Goal: Task Accomplishment & Management: Manage account settings

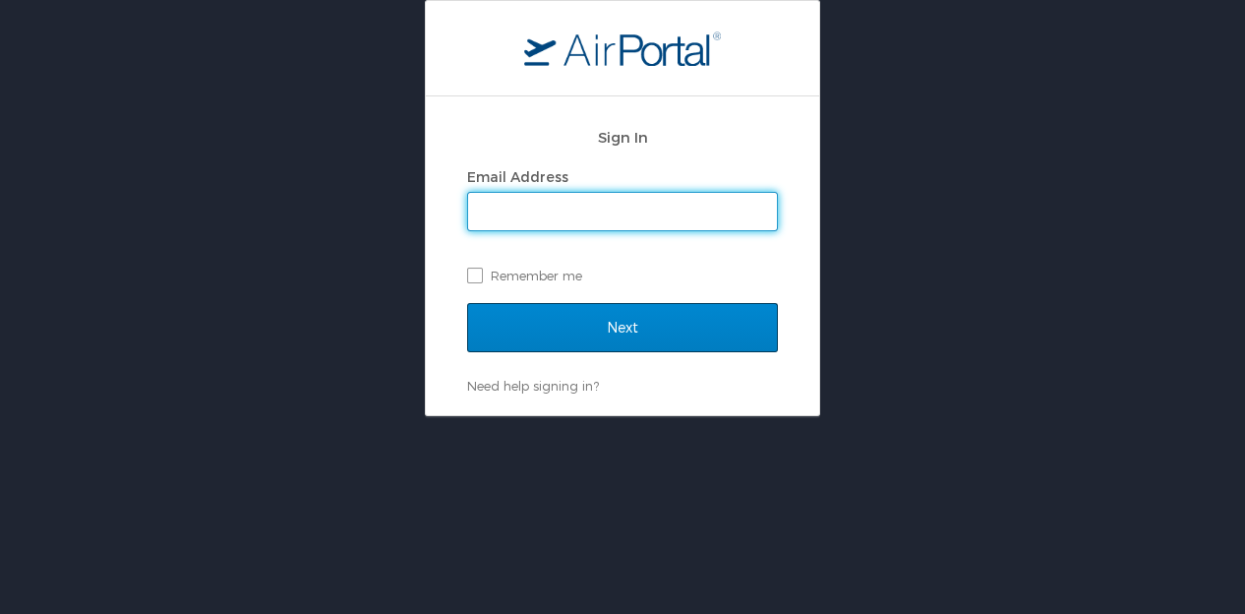
type input "janine@dems.ag"
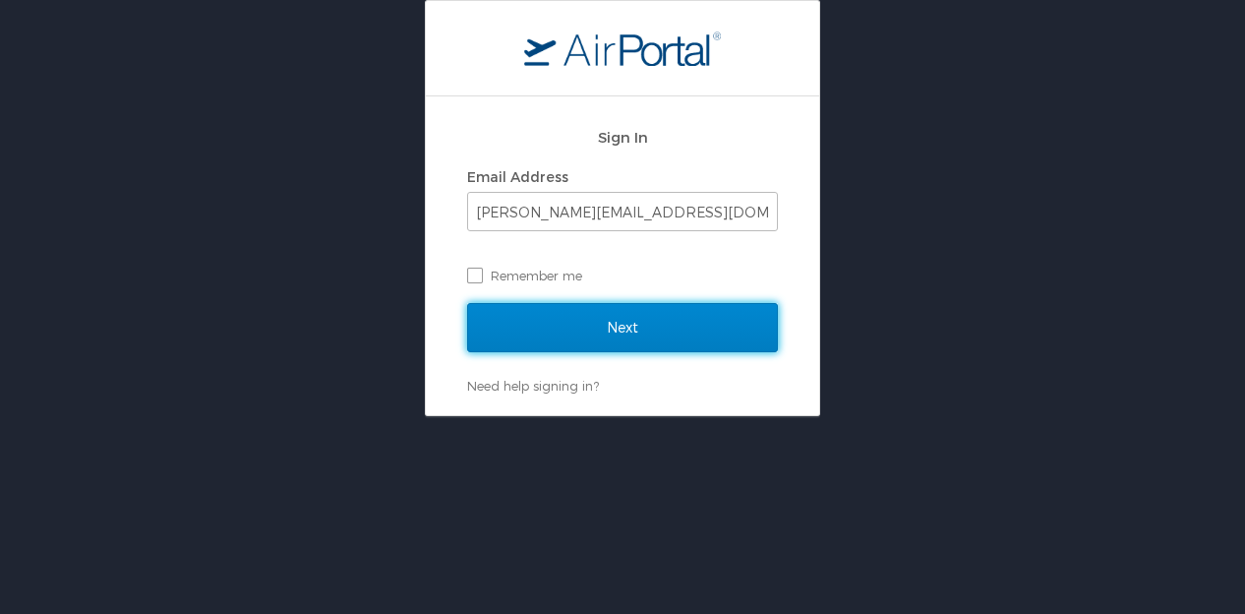
click at [606, 325] on input "Next" at bounding box center [622, 327] width 311 height 49
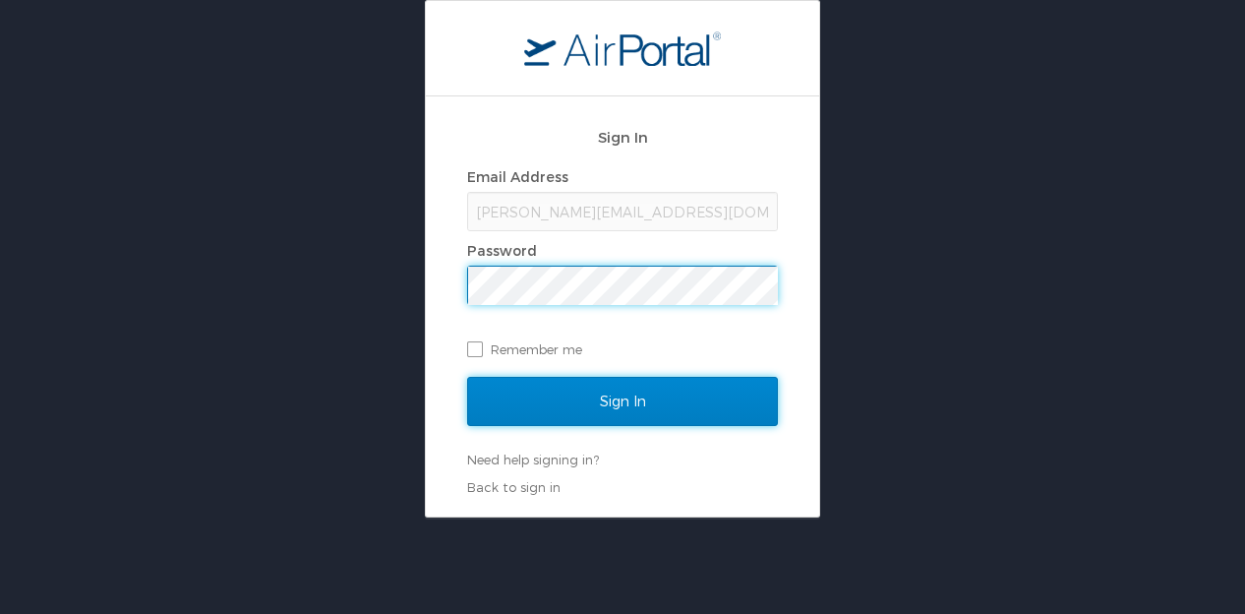
click at [656, 387] on input "Sign In" at bounding box center [622, 401] width 311 height 49
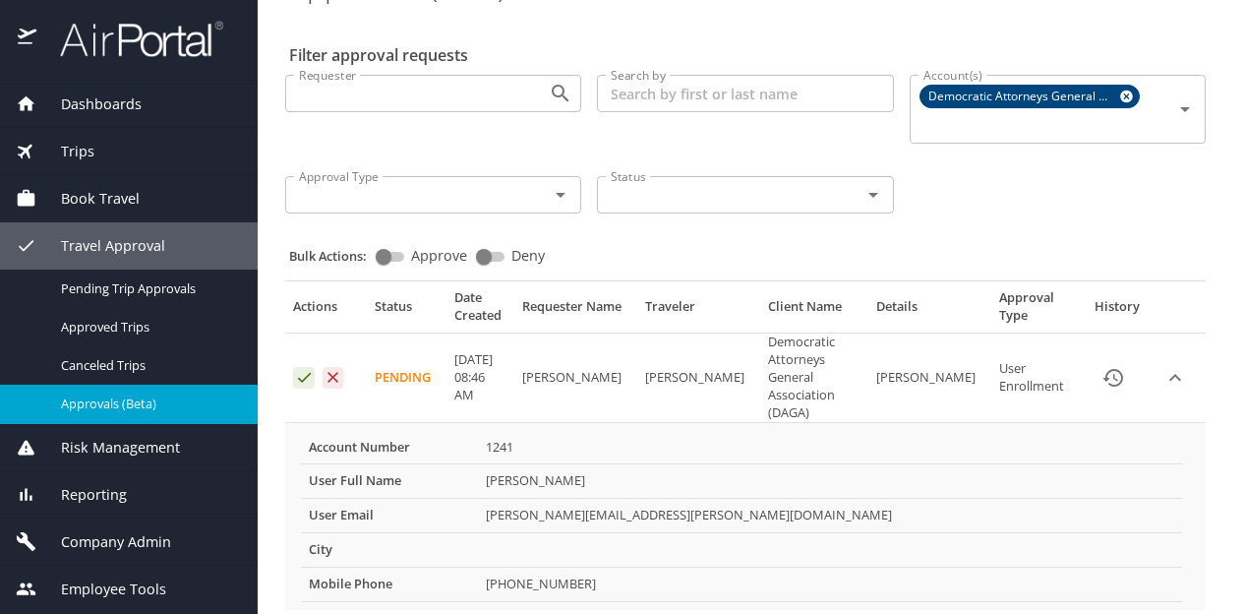
scroll to position [65, 0]
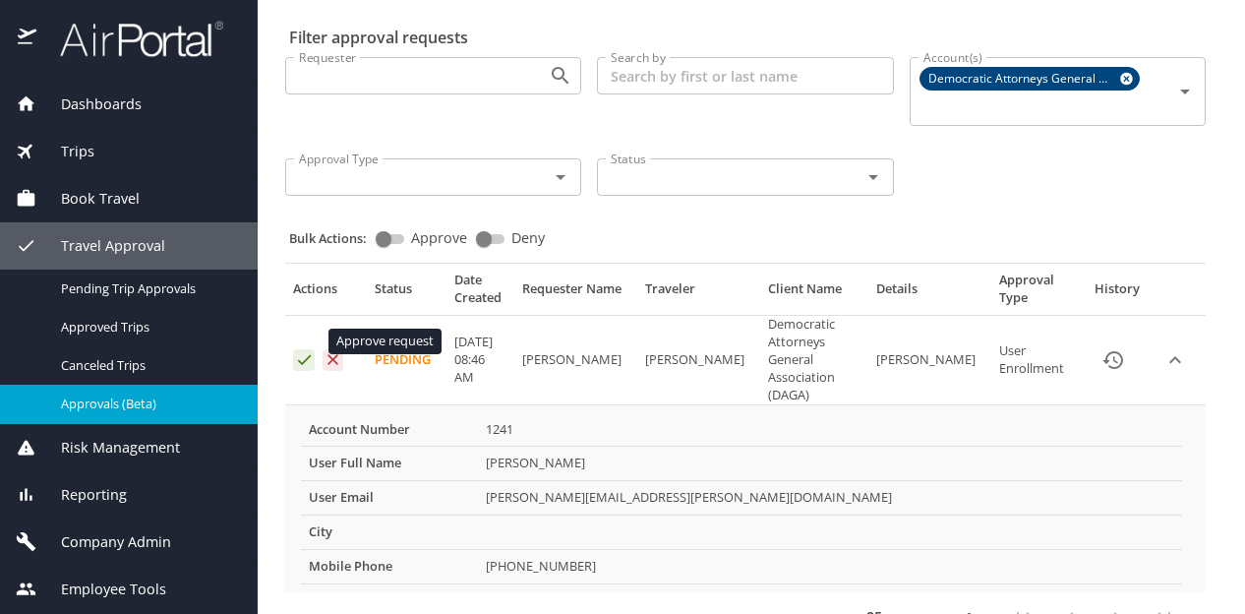
click at [307, 355] on icon "Approval table" at bounding box center [304, 360] width 13 height 10
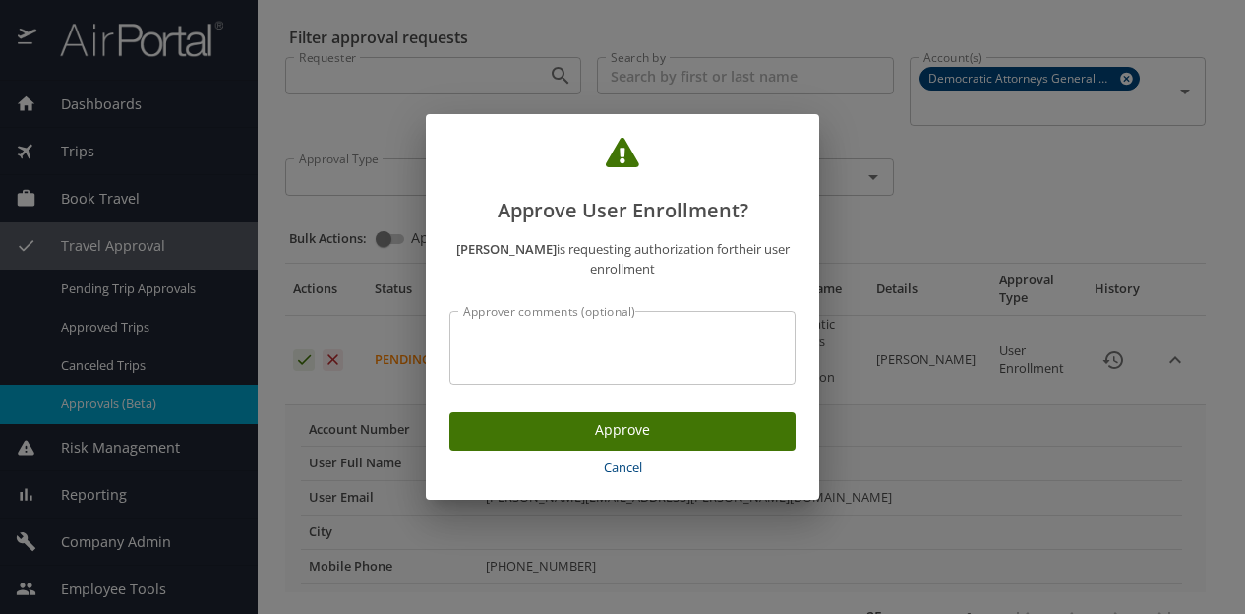
click at [567, 344] on textarea "Approver comments (optional)" at bounding box center [622, 348] width 319 height 37
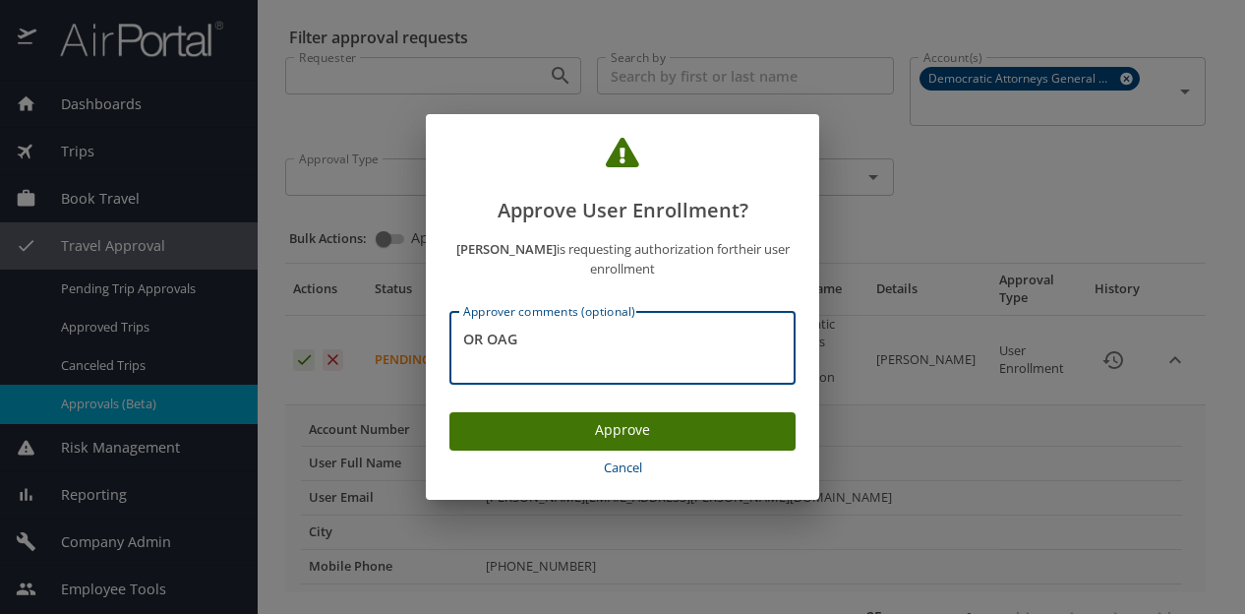
type textarea "OR OAG"
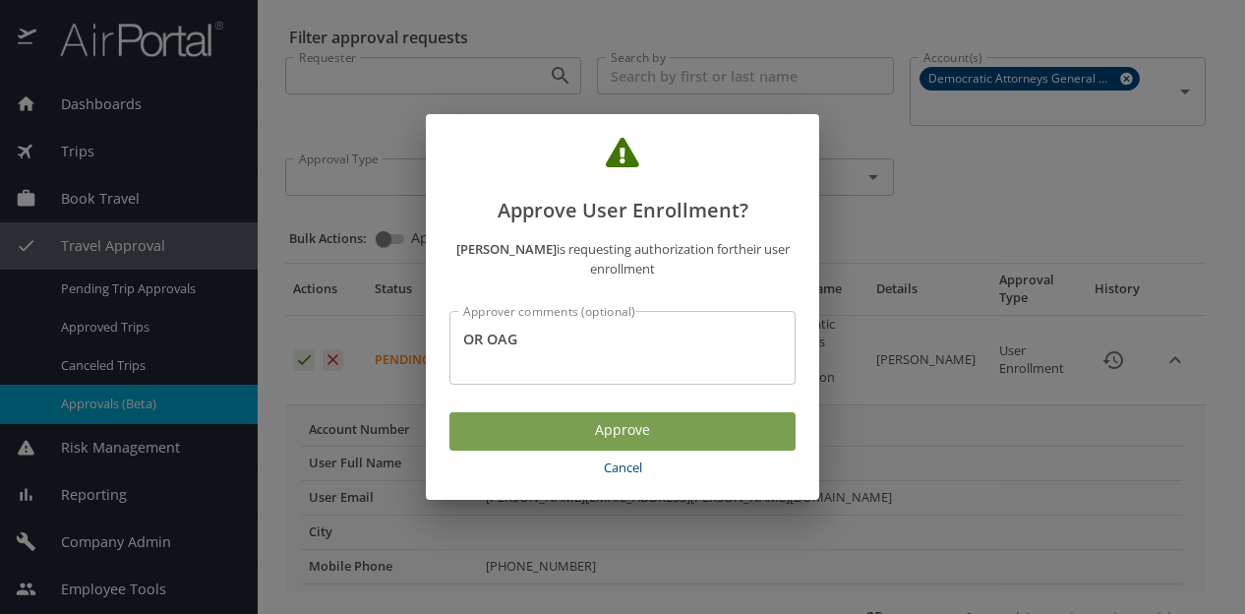
click at [576, 432] on span "Approve" at bounding box center [622, 430] width 315 height 25
